Goal: Download file/media

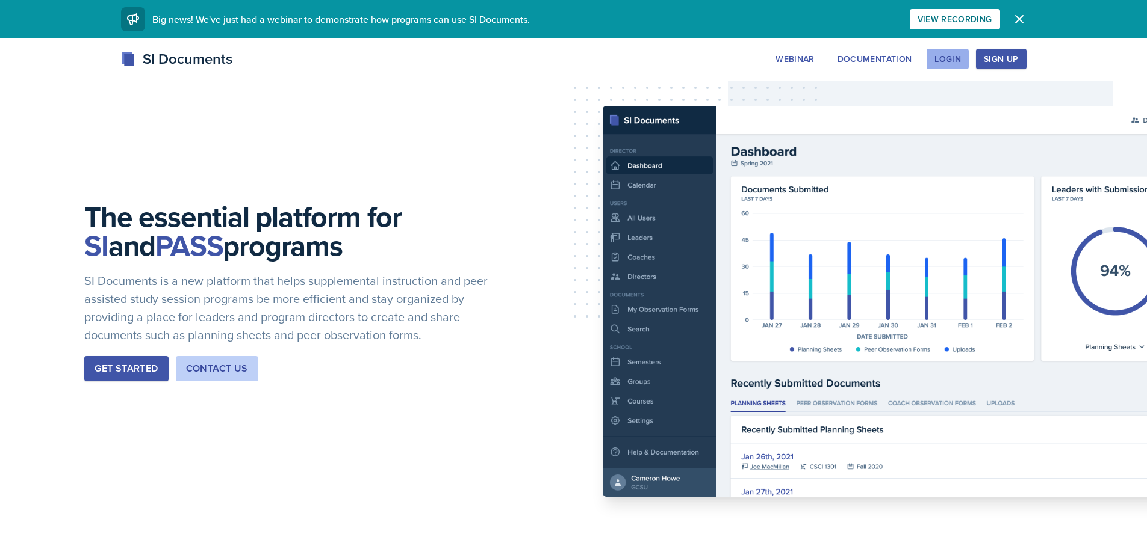
click at [962, 52] on button "Login" at bounding box center [947, 59] width 42 height 20
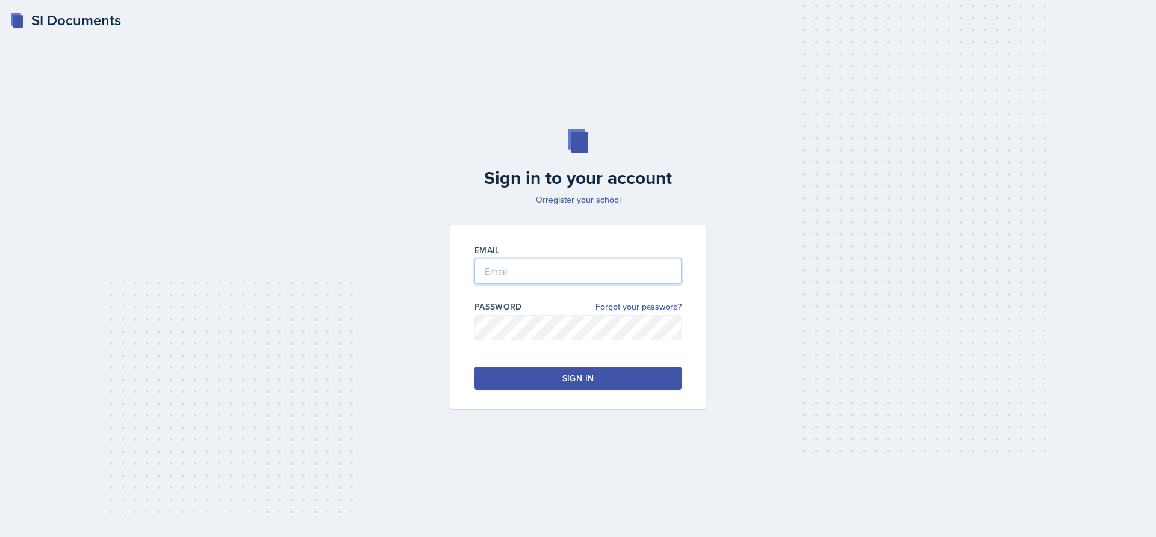
click at [628, 264] on input "email" at bounding box center [577, 271] width 207 height 25
click at [628, 264] on input "kprasad" at bounding box center [577, 271] width 207 height 25
type input "[EMAIL_ADDRESS][DOMAIN_NAME]"
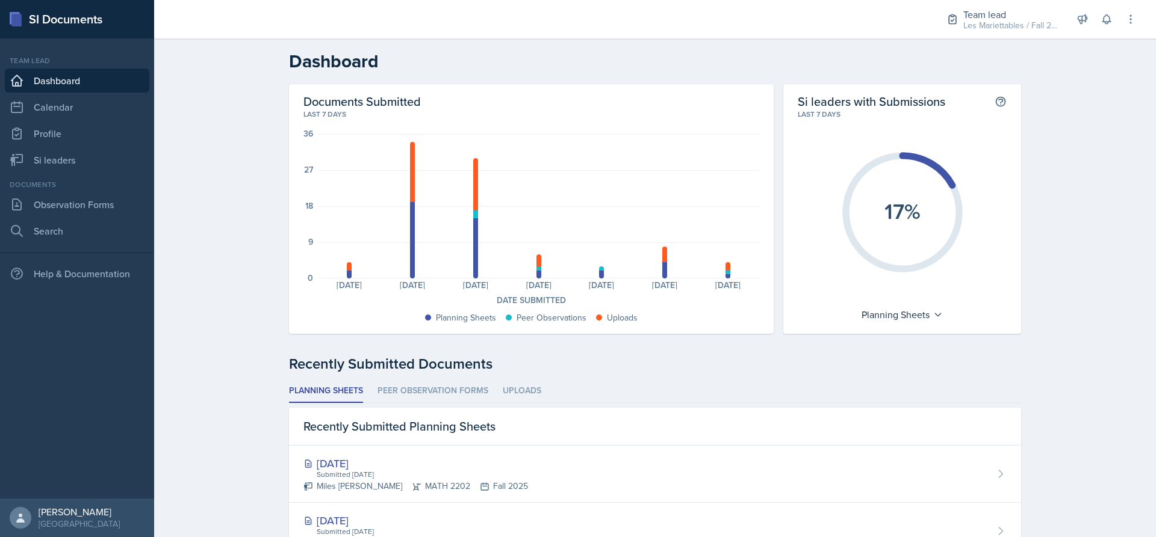
click at [992, 37] on div "Team lead Les Mariettables / Fall 2025 Team lead Les Mariettables / Fall 2025 S…" at bounding box center [1032, 19] width 207 height 39
click at [994, 34] on div "Team lead Les Mariettables / Fall 2025" at bounding box center [1003, 20] width 128 height 32
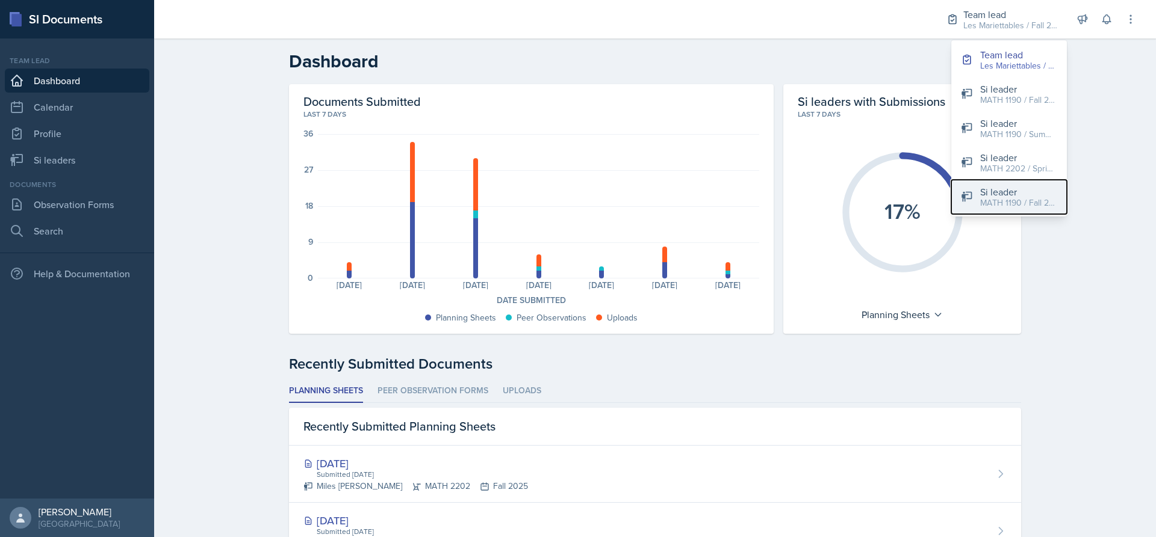
click at [1018, 203] on div "MATH 1190 / Fall 2025" at bounding box center [1018, 203] width 77 height 13
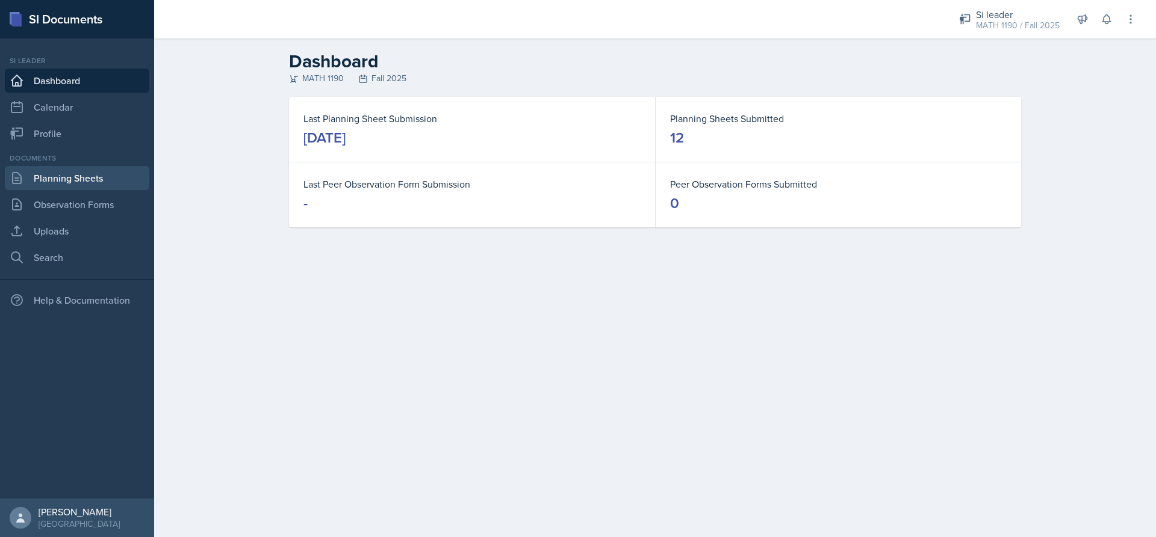
click at [61, 185] on link "Planning Sheets" at bounding box center [77, 178] width 144 height 24
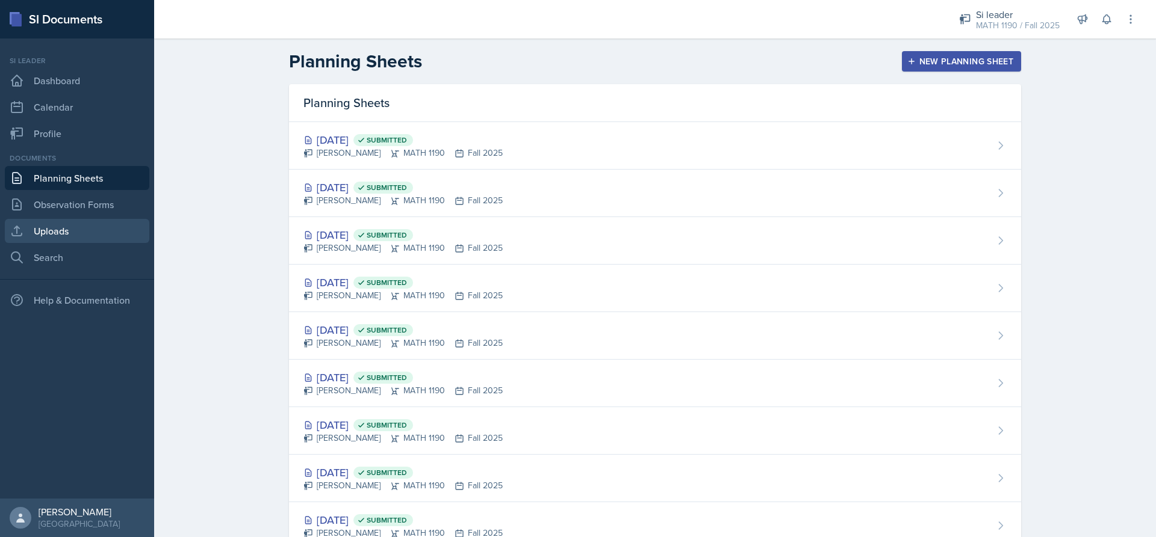
click at [75, 231] on link "Uploads" at bounding box center [77, 231] width 144 height 24
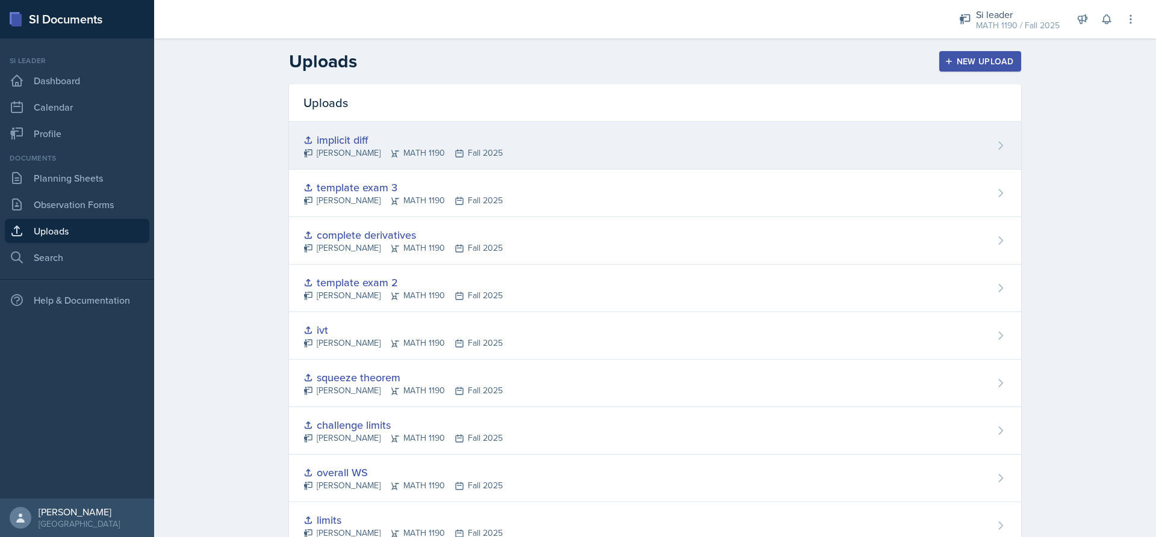
click at [389, 153] on div "[PERSON_NAME] MATH 1190 Fall 2025" at bounding box center [402, 153] width 199 height 13
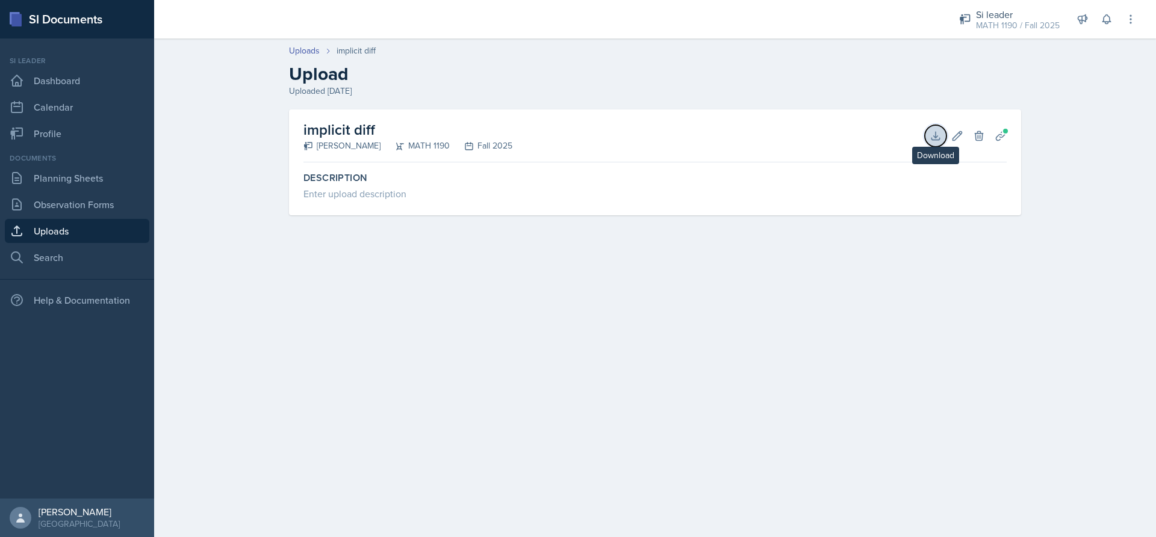
click at [929, 135] on button "Download" at bounding box center [935, 136] width 22 height 22
drag, startPoint x: 82, startPoint y: 234, endPoint x: 91, endPoint y: 234, distance: 9.6
click at [82, 234] on link "Uploads" at bounding box center [77, 231] width 144 height 24
